Goal: Information Seeking & Learning: Learn about a topic

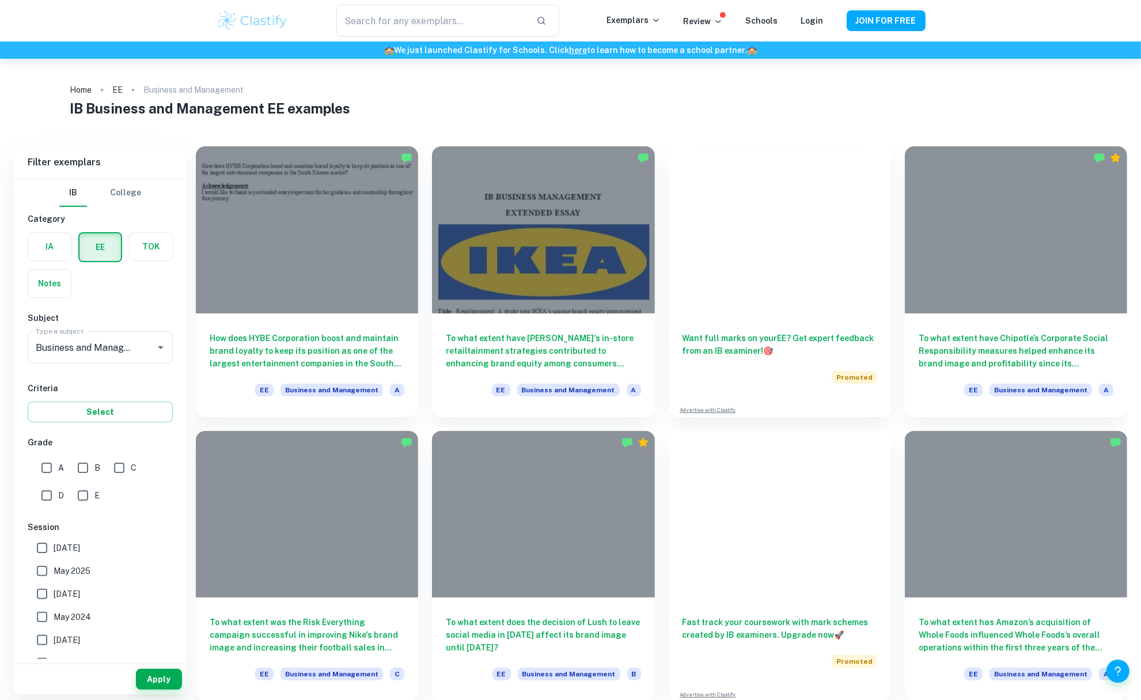
click at [56, 373] on input "A" at bounding box center [46, 467] width 23 height 23
checkbox input "true"
click at [151, 373] on button "Apply" at bounding box center [159, 679] width 46 height 21
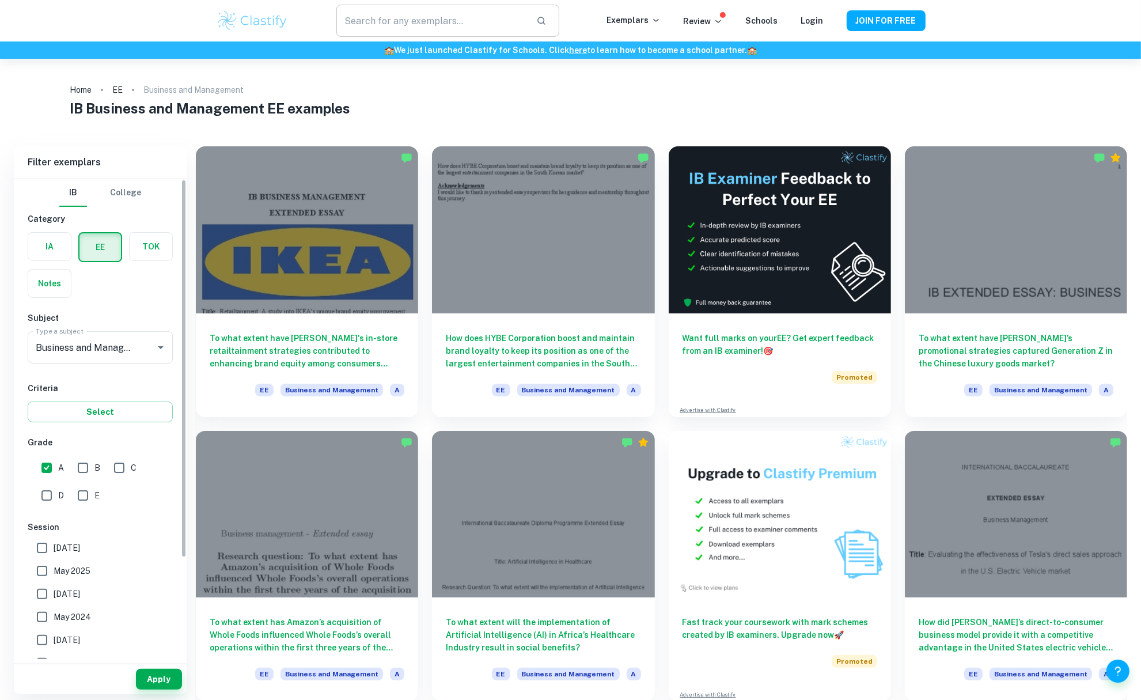
click at [410, 9] on input "text" at bounding box center [431, 21] width 190 height 32
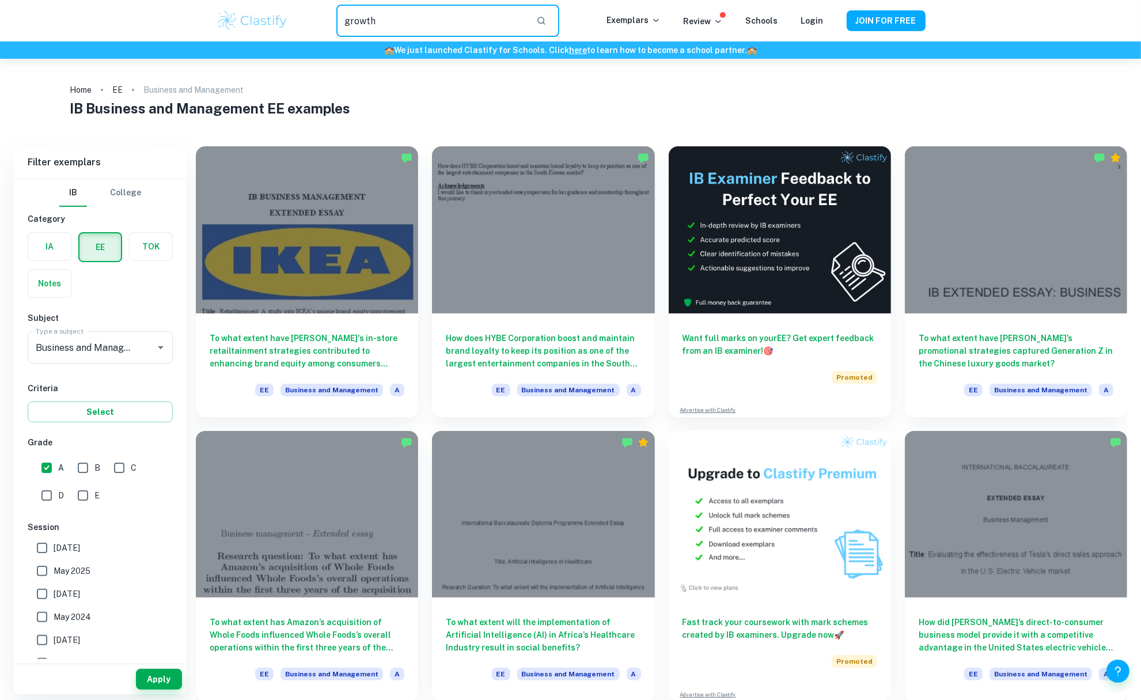
type input "growth"
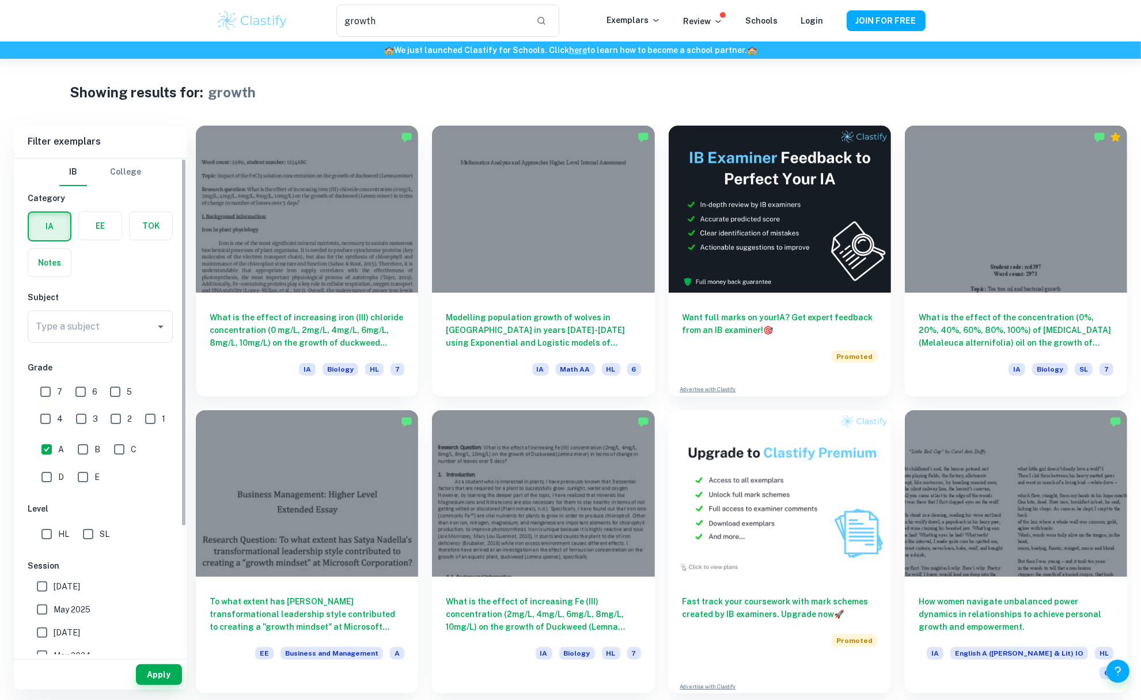
click at [110, 242] on div "IA EE TOK Notes" at bounding box center [97, 241] width 152 height 73
click at [108, 230] on label "button" at bounding box center [100, 226] width 43 height 28
click at [0, 0] on input "radio" at bounding box center [0, 0] width 0 height 0
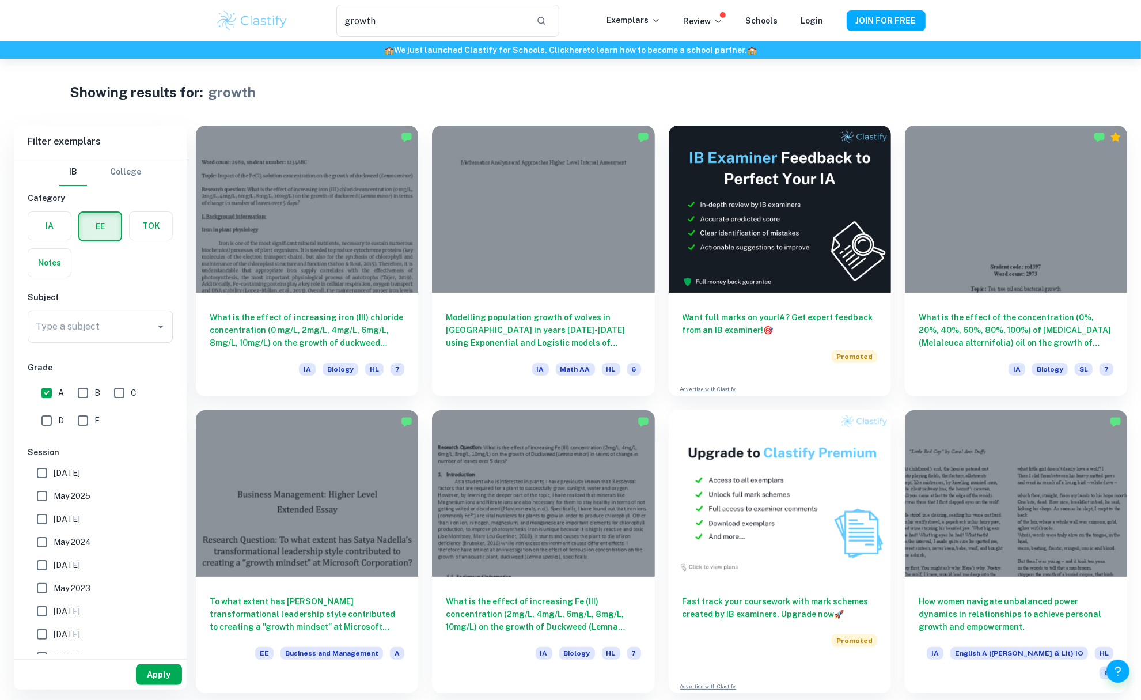
click at [160, 373] on button "Apply" at bounding box center [159, 674] width 46 height 21
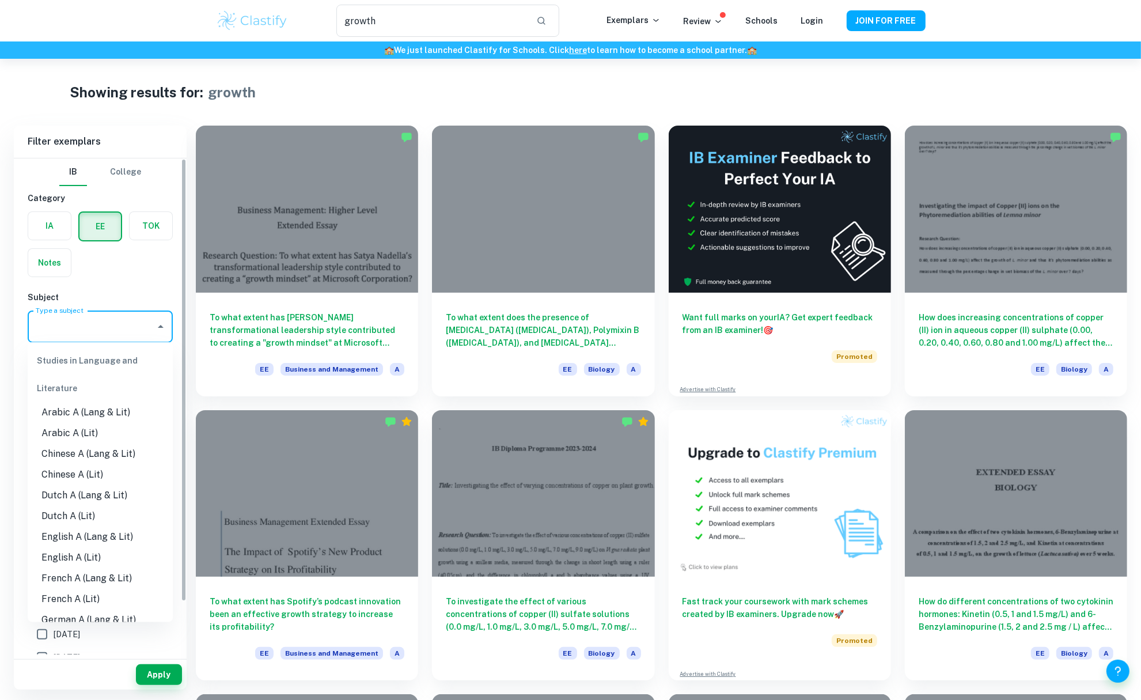
click at [113, 316] on input "Type a subject" at bounding box center [92, 327] width 118 height 22
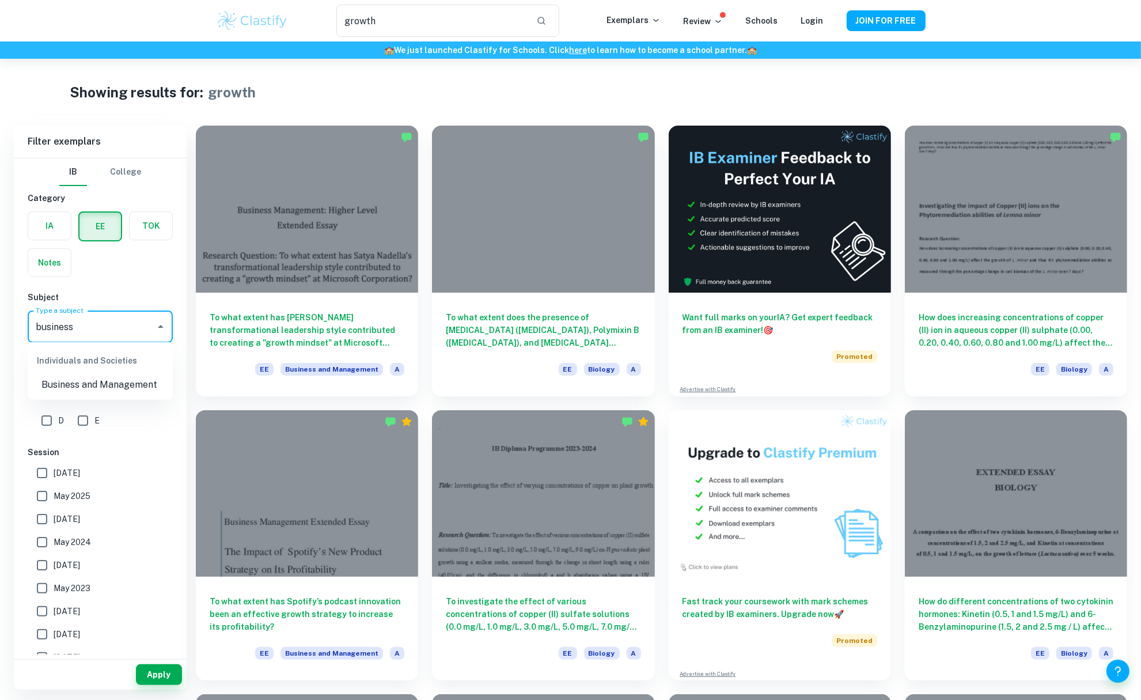
click at [106, 373] on li "Business and Management" at bounding box center [100, 384] width 145 height 21
type input "Business and Management"
click at [161, 373] on button "Apply" at bounding box center [159, 674] width 46 height 21
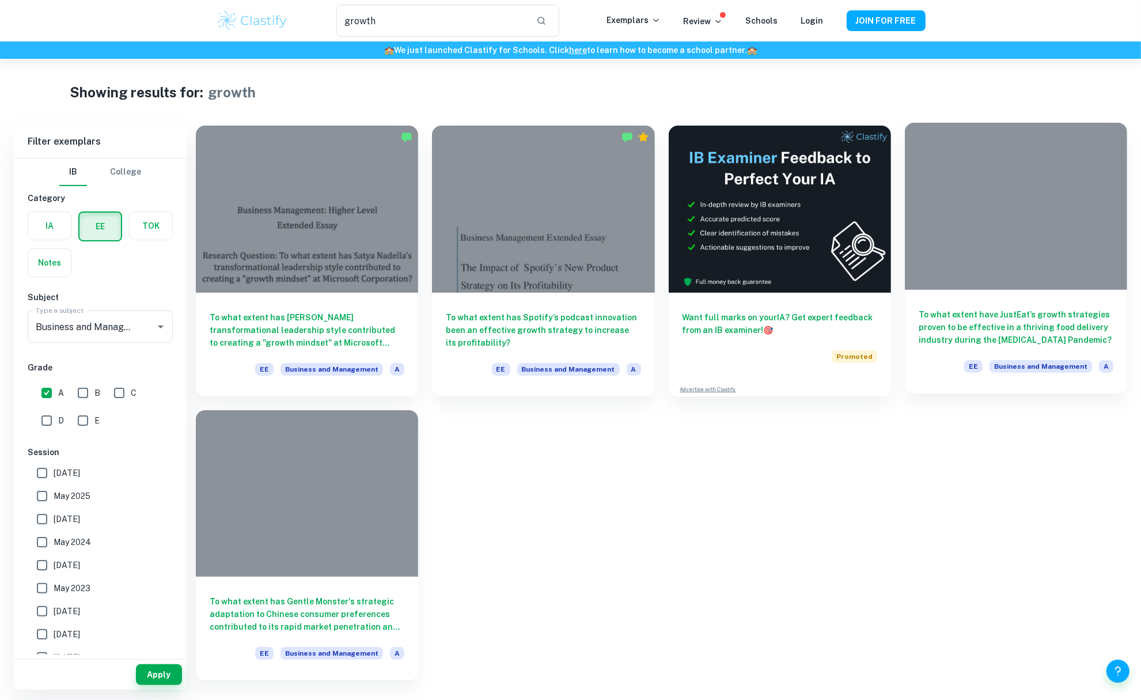
click at [458, 334] on h6 "To what extent have JustEat’s growth strategies proven to be effective in a thr…" at bounding box center [1016, 327] width 195 height 38
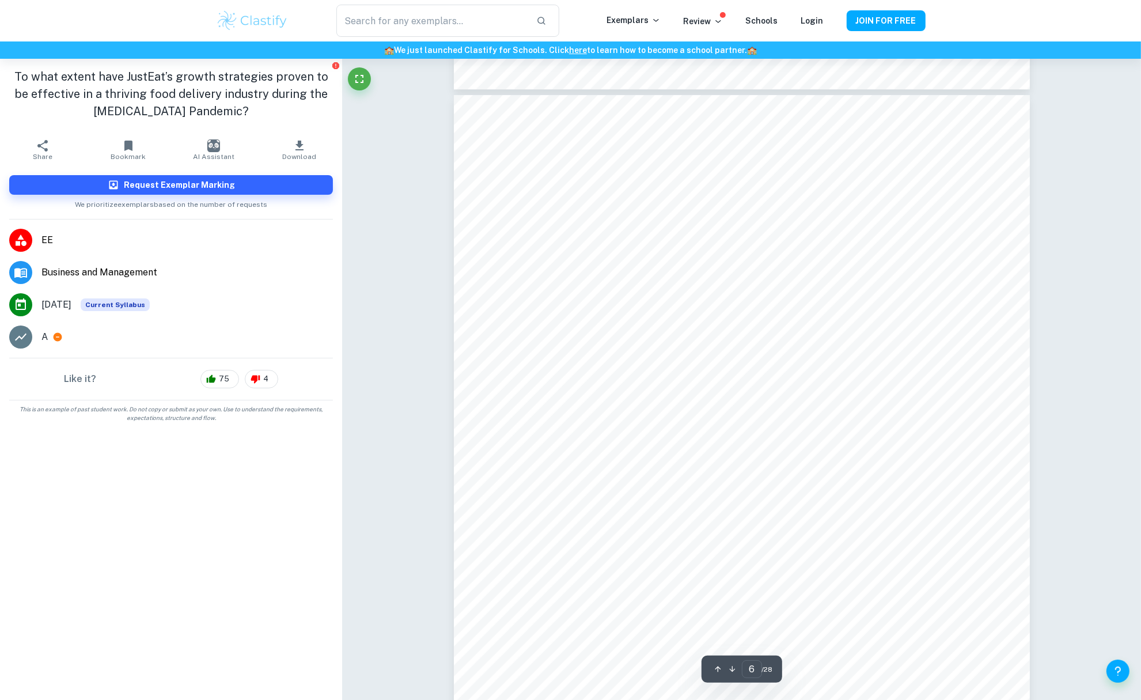
scroll to position [4263, 0]
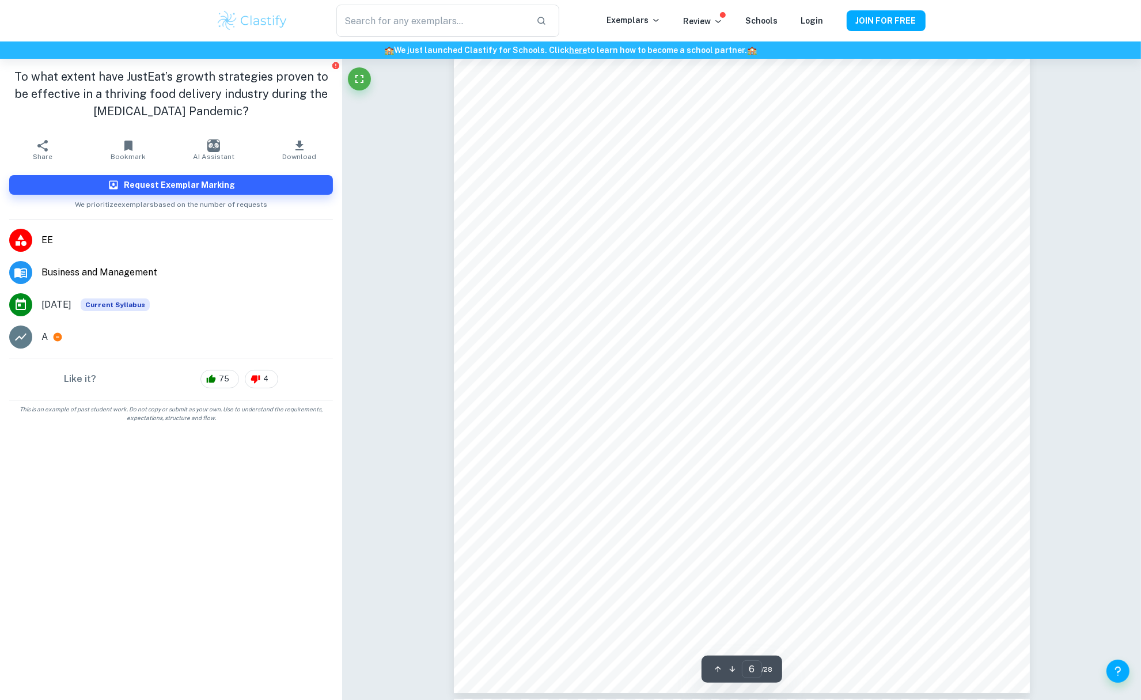
type input "7"
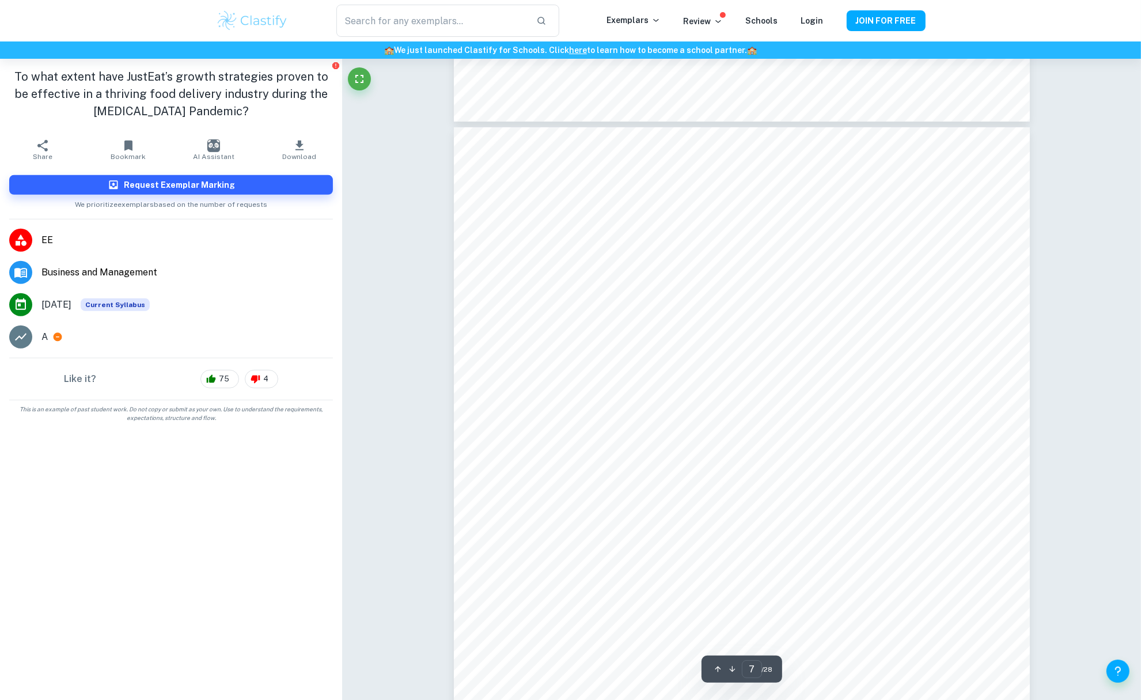
scroll to position [5051, 0]
